Goal: Information Seeking & Learning: Learn about a topic

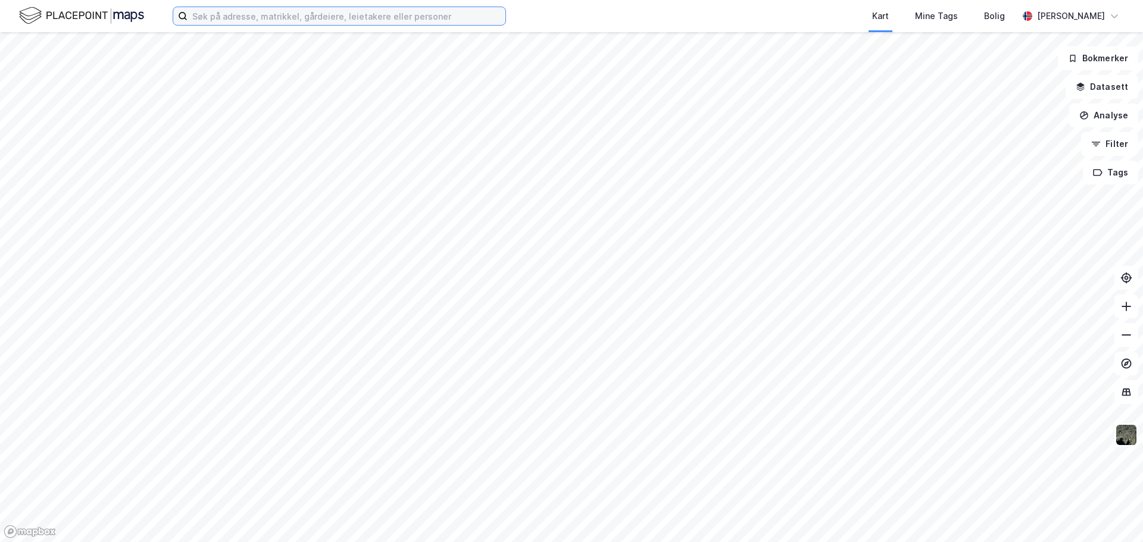
click at [326, 15] on input at bounding box center [346, 16] width 318 height 18
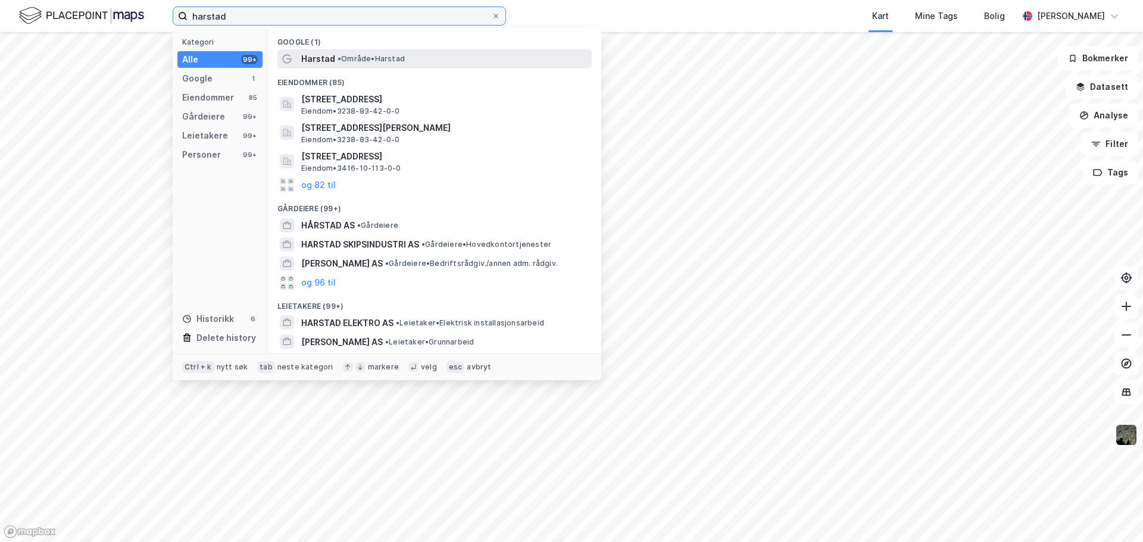
type input "harstad"
click at [317, 58] on span "Harstad" at bounding box center [318, 59] width 34 height 14
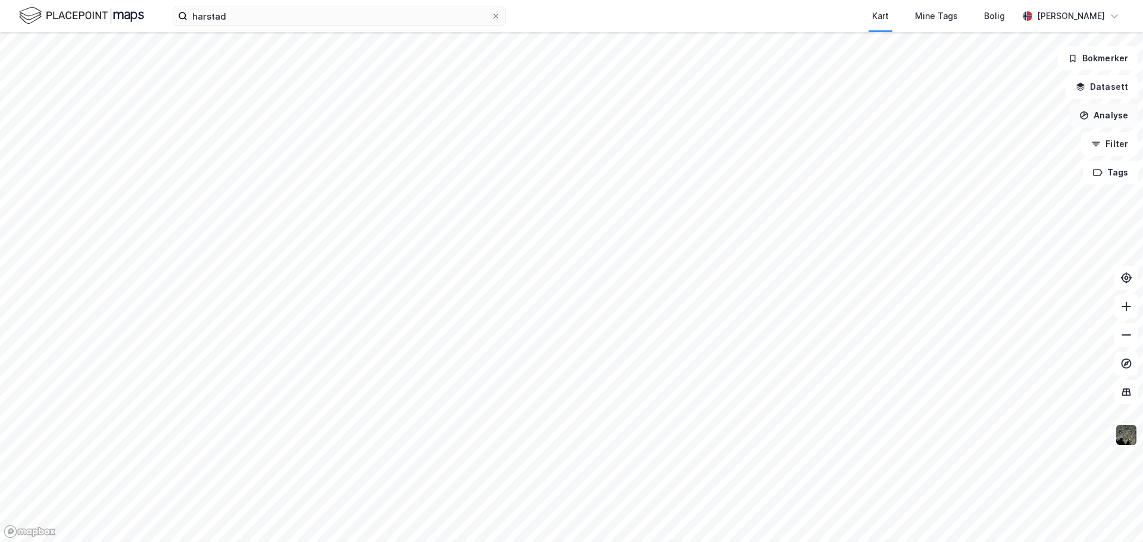
click at [1106, 115] on button "Analyse" at bounding box center [1103, 116] width 69 height 24
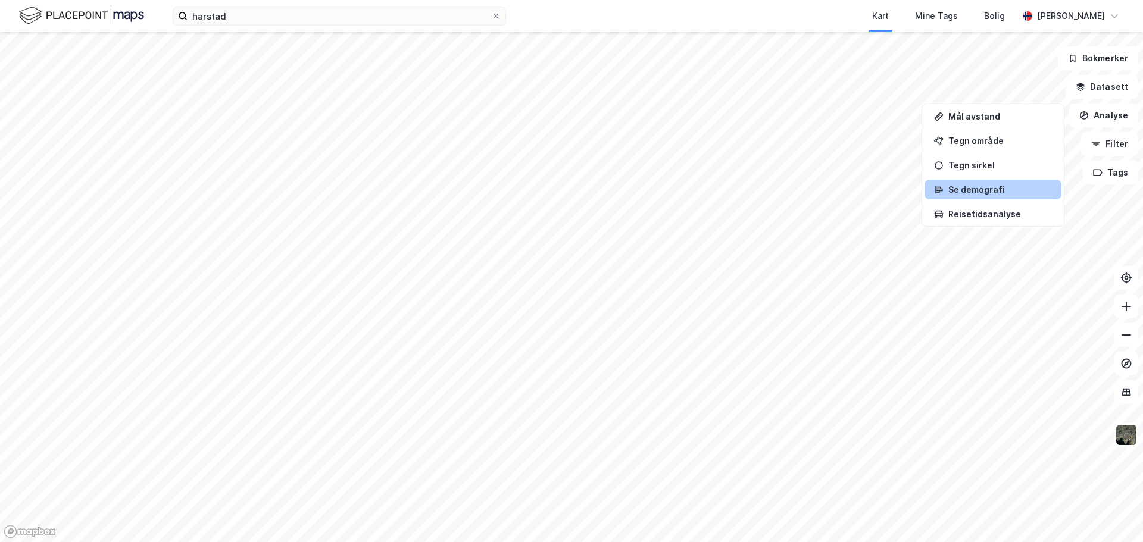
click at [999, 186] on div "Se demografi" at bounding box center [1000, 189] width 104 height 10
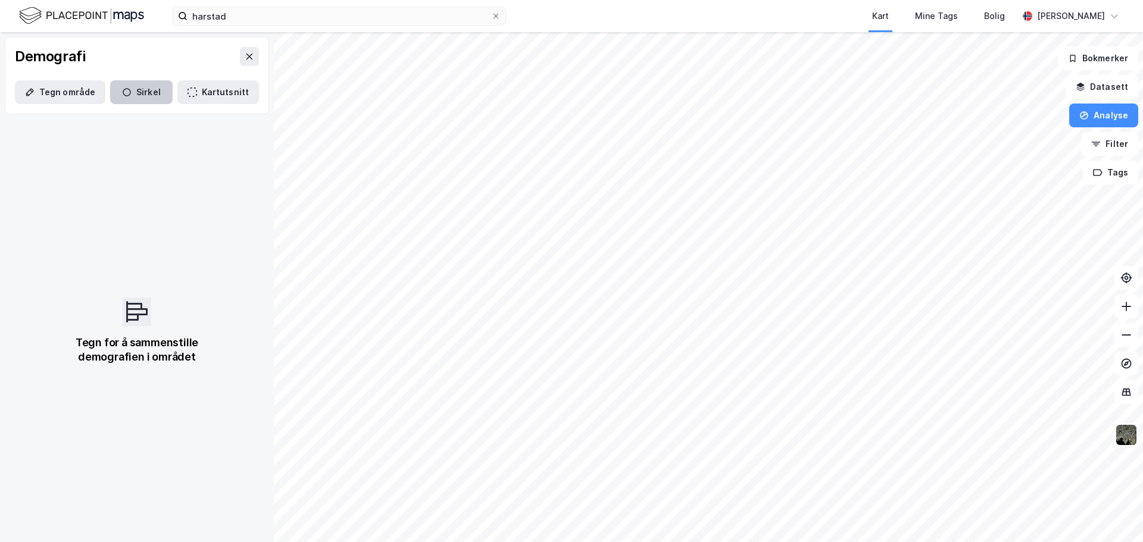
click at [133, 93] on button "Sirkel" at bounding box center [141, 92] width 62 height 24
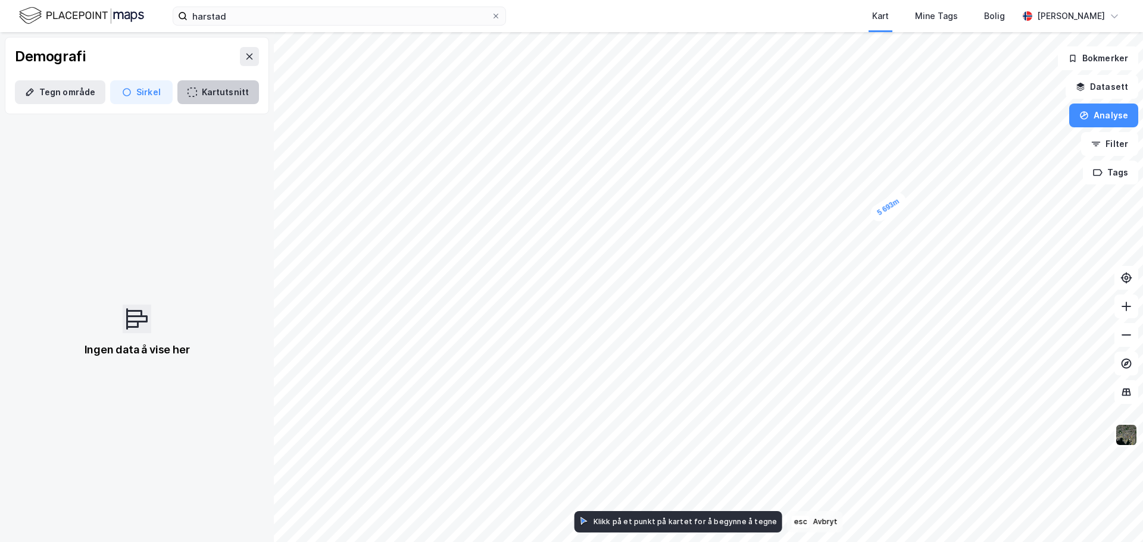
click at [205, 94] on button "Kartutsnitt" at bounding box center [218, 92] width 82 height 24
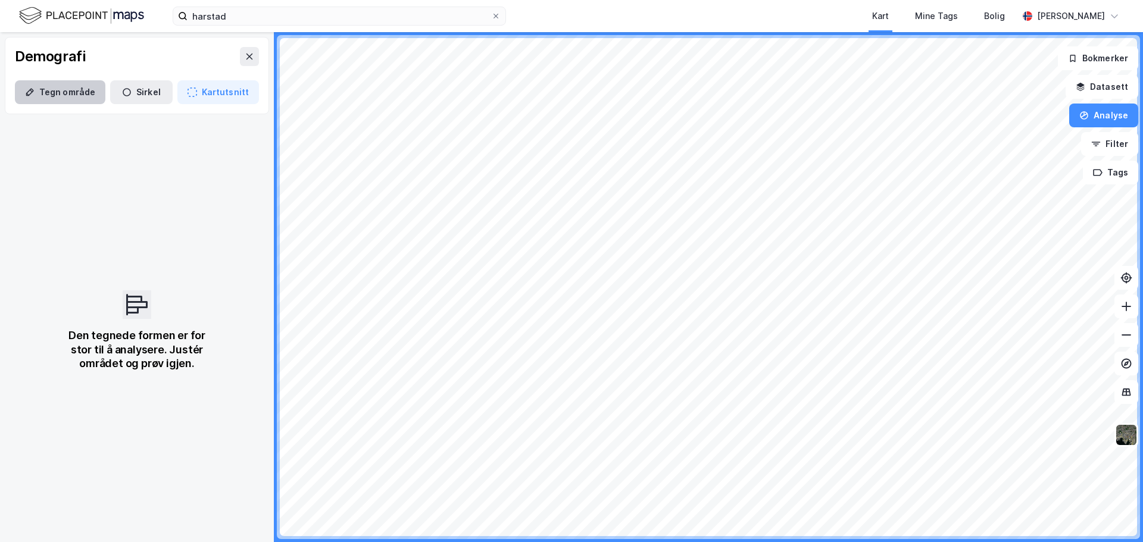
click at [42, 87] on button "Tegn område" at bounding box center [60, 92] width 90 height 24
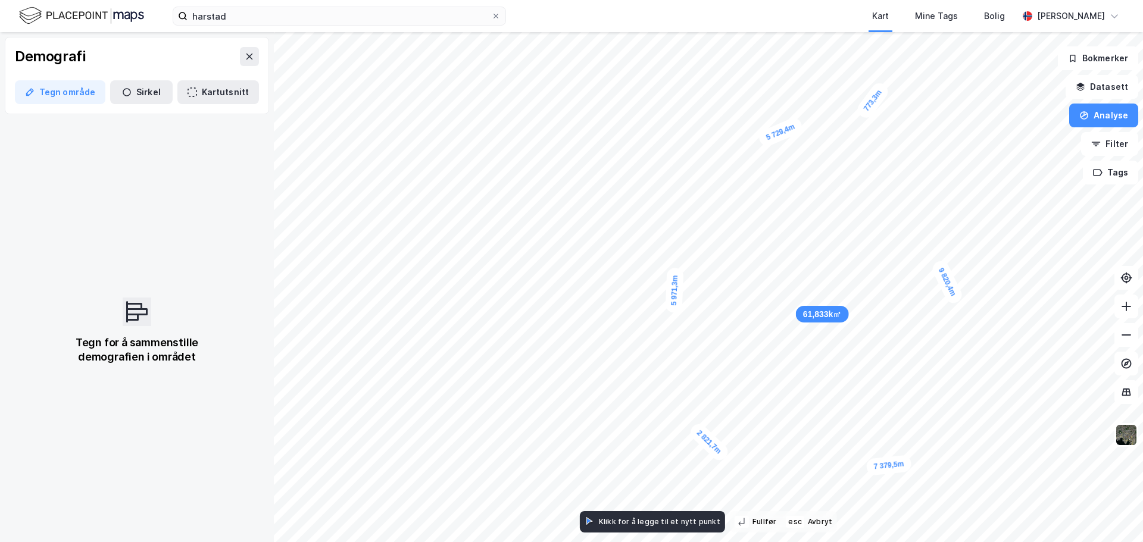
click at [881, 87] on div "773,3m" at bounding box center [872, 100] width 36 height 41
click at [861, 114] on div "804,3m" at bounding box center [871, 100] width 37 height 40
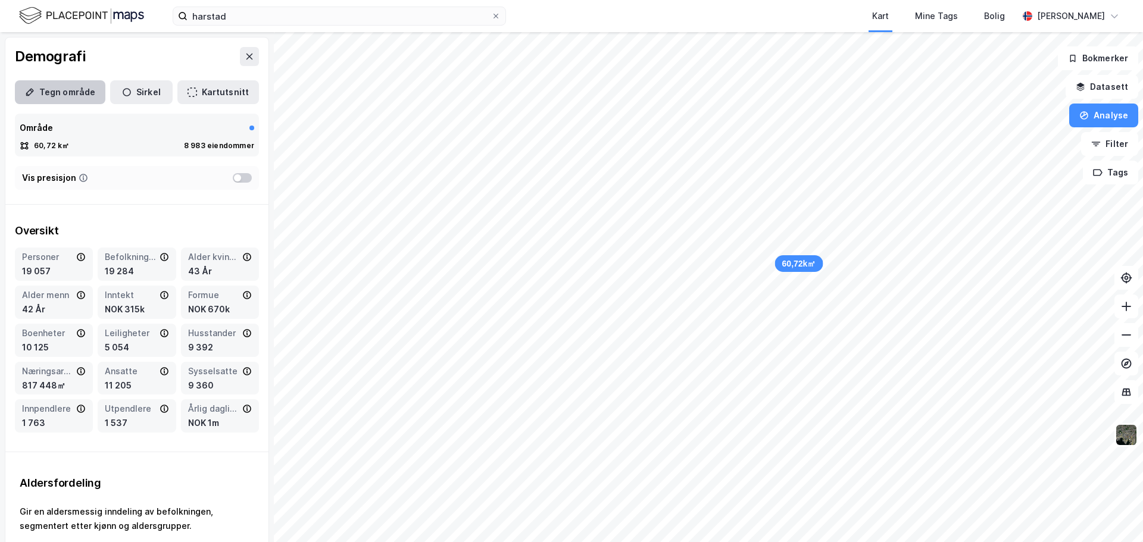
click at [57, 90] on button "Tegn område" at bounding box center [60, 92] width 90 height 24
